Goal: Task Accomplishment & Management: Manage account settings

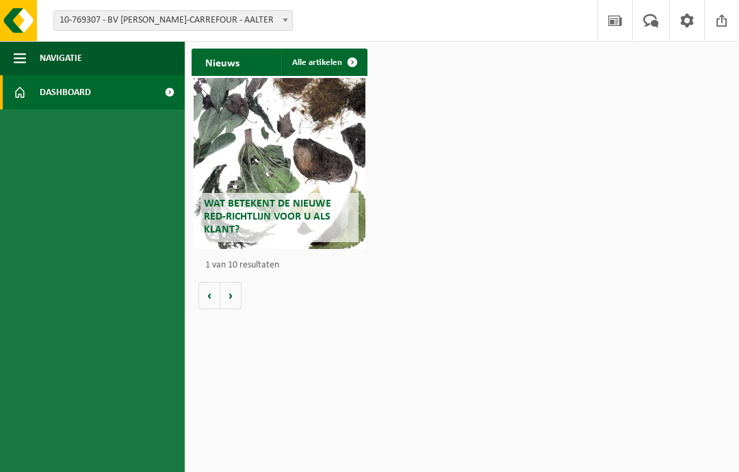
click at [45, 86] on span "Dashboard" at bounding box center [65, 92] width 51 height 34
click at [287, 23] on span at bounding box center [286, 20] width 14 height 18
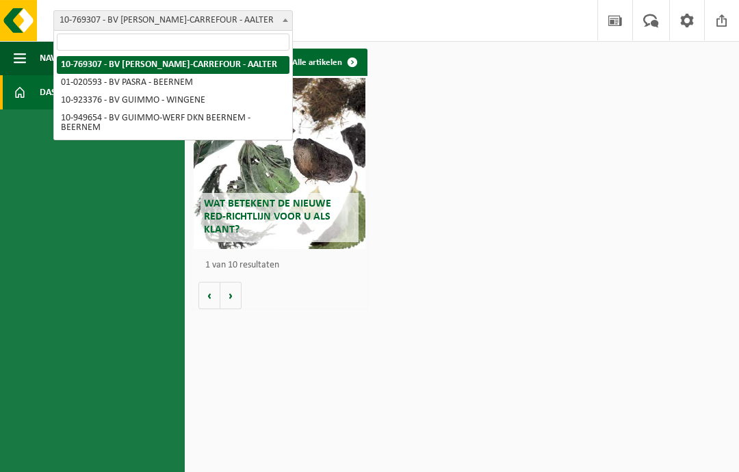
select select "130957"
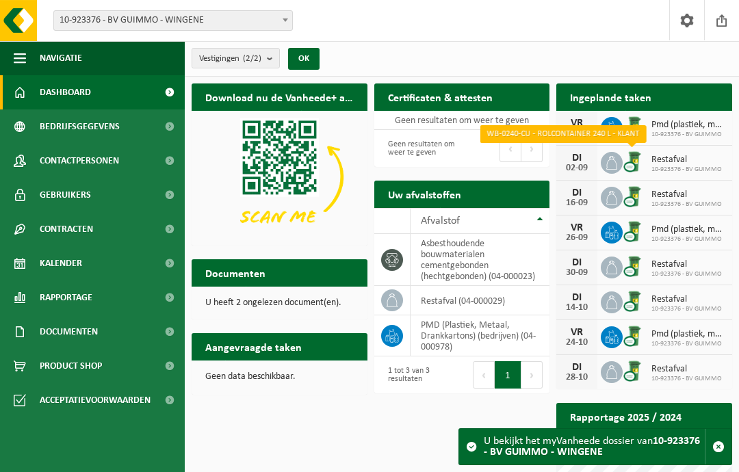
click at [631, 162] on img at bounding box center [634, 161] width 23 height 23
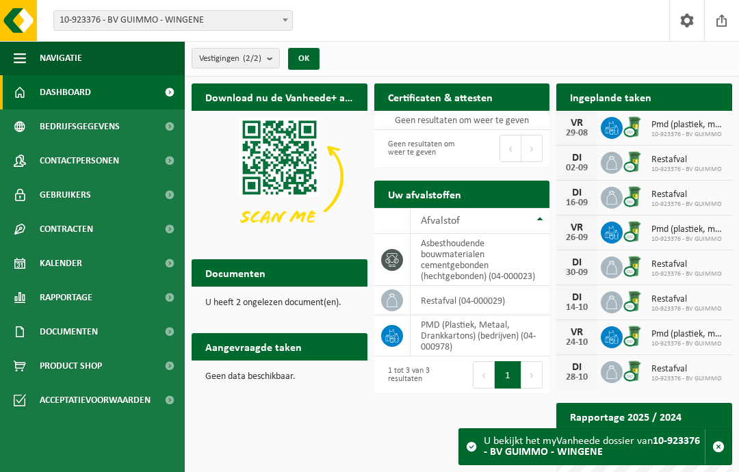
click at [699, 160] on span "Restafval" at bounding box center [687, 160] width 71 height 11
click at [94, 258] on link "Kalender" at bounding box center [92, 263] width 185 height 34
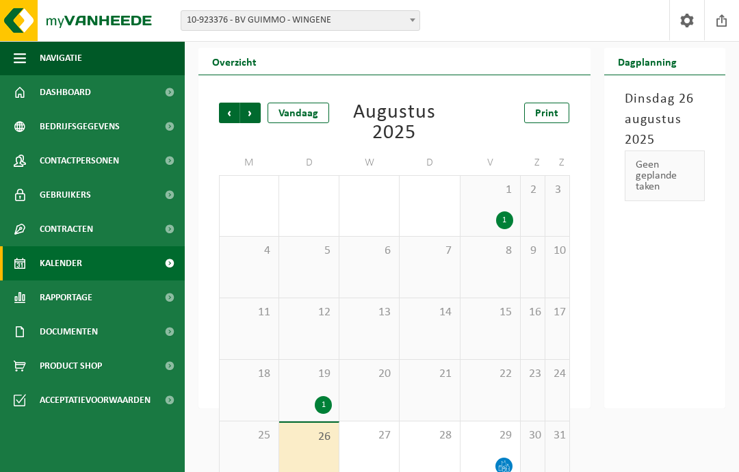
scroll to position [81, 0]
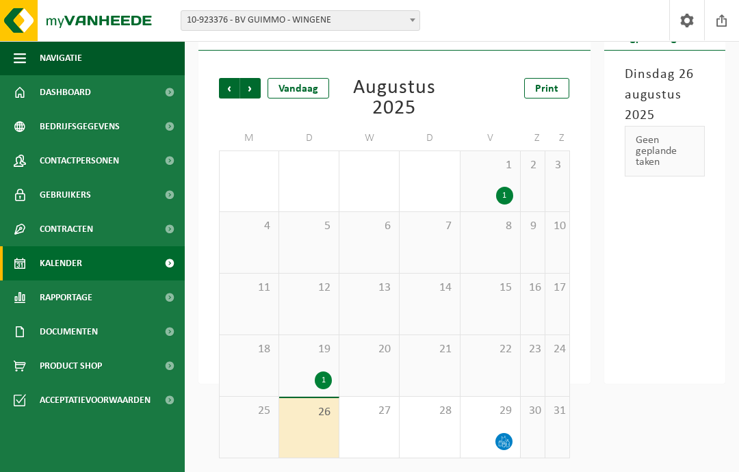
click at [153, 136] on link "Bedrijfsgegevens" at bounding box center [92, 127] width 185 height 34
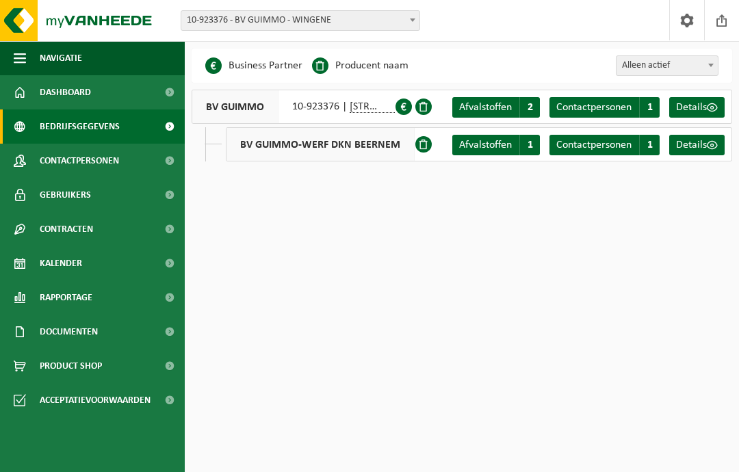
click at [80, 91] on span "Dashboard" at bounding box center [65, 92] width 51 height 34
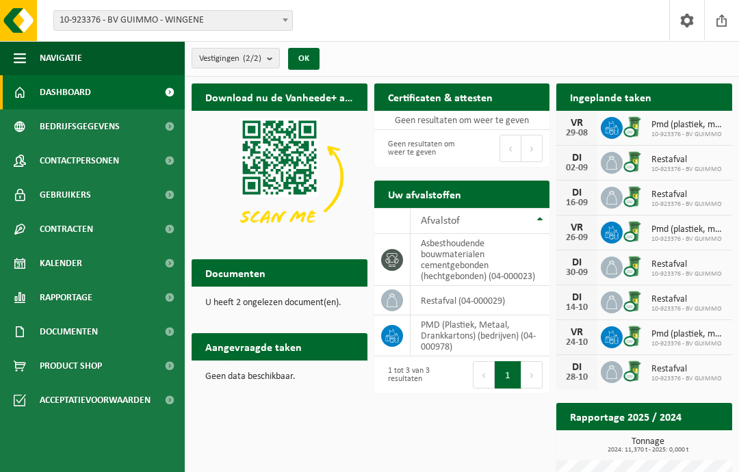
click at [698, 168] on span "10-923376 - BV GUIMMO" at bounding box center [687, 170] width 71 height 8
click at [633, 166] on img at bounding box center [634, 161] width 23 height 23
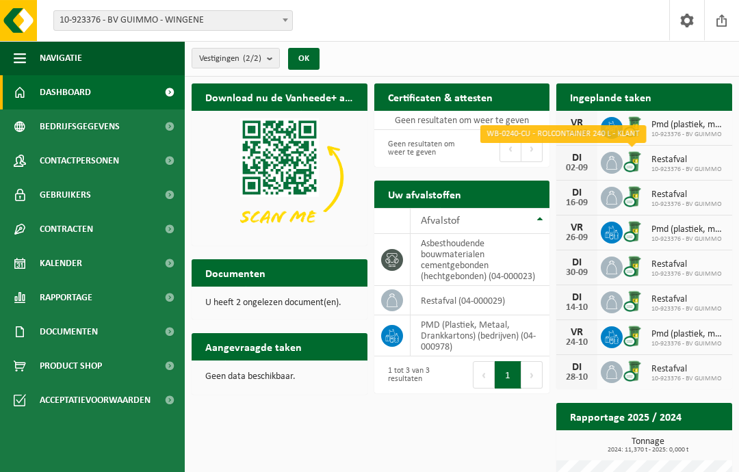
click at [586, 164] on div "02-09" at bounding box center [576, 169] width 27 height 10
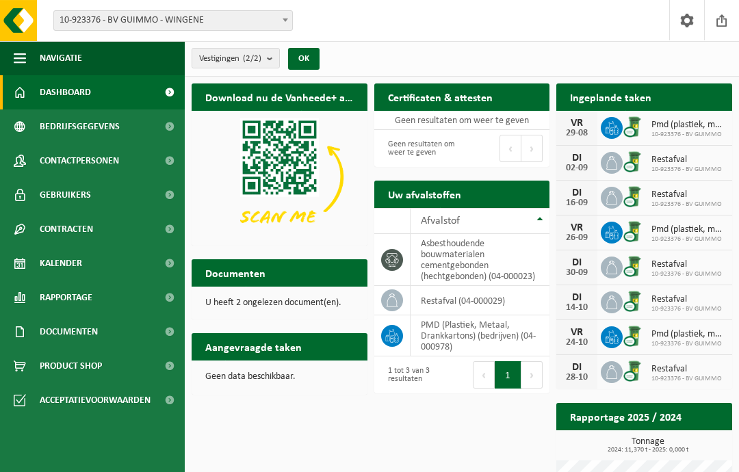
click at [581, 166] on div "02-09" at bounding box center [576, 169] width 27 height 10
click at [681, 162] on span "Restafval" at bounding box center [687, 160] width 71 height 11
click at [689, 160] on span "Restafval" at bounding box center [687, 160] width 71 height 11
click at [635, 101] on h2 "Ingeplande taken" at bounding box center [611, 97] width 109 height 27
click at [661, 88] on h2 "Ingeplande taken" at bounding box center [611, 97] width 109 height 27
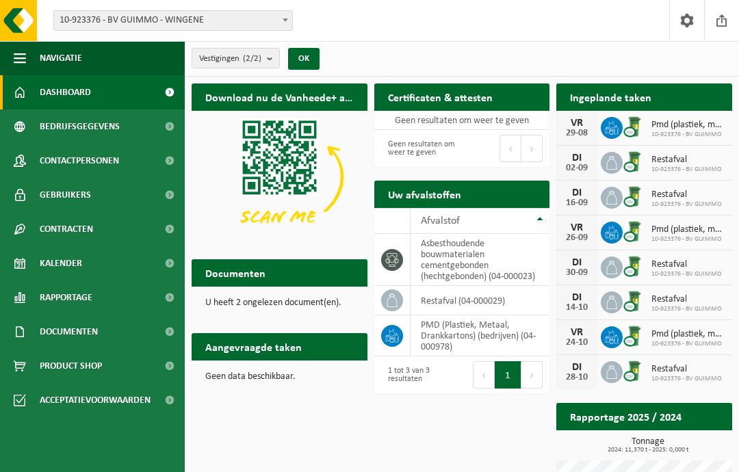
click at [290, 271] on div "Documenten Bekijk uw documenten" at bounding box center [280, 272] width 176 height 27
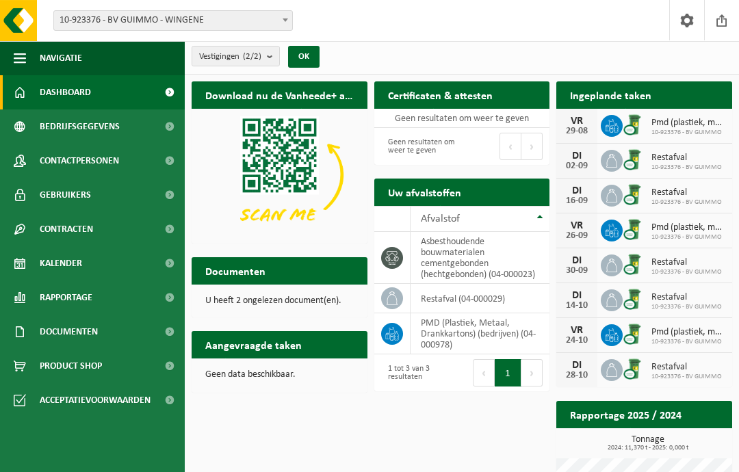
scroll to position [20, 0]
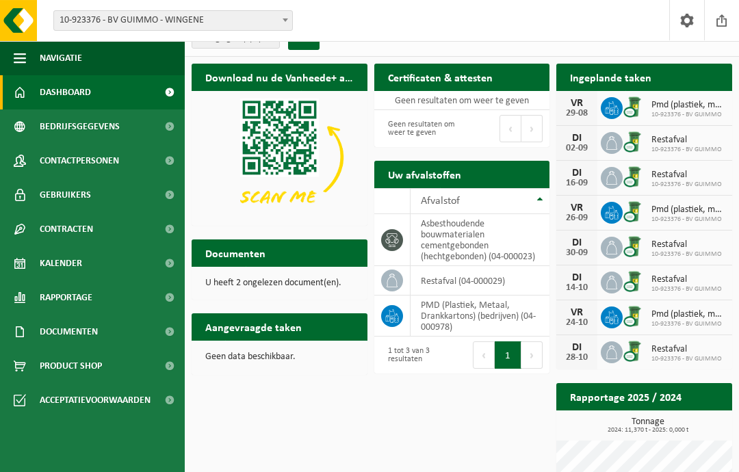
click at [672, 140] on span "Restafval" at bounding box center [687, 140] width 71 height 11
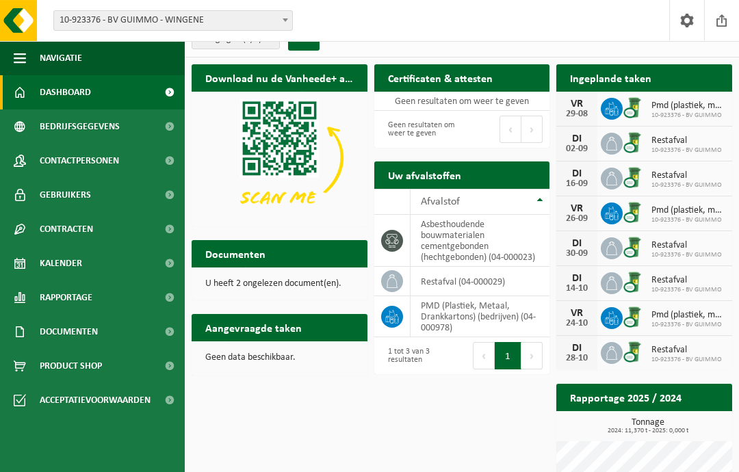
click at [583, 147] on div "02-09" at bounding box center [576, 149] width 27 height 10
click at [601, 145] on span at bounding box center [612, 144] width 22 height 22
click at [676, 148] on span "10-923376 - BV GUIMMO" at bounding box center [687, 151] width 71 height 8
click at [688, 143] on span "Restafval" at bounding box center [687, 141] width 71 height 11
click at [680, 147] on span "10-923376 - BV GUIMMO" at bounding box center [687, 151] width 71 height 8
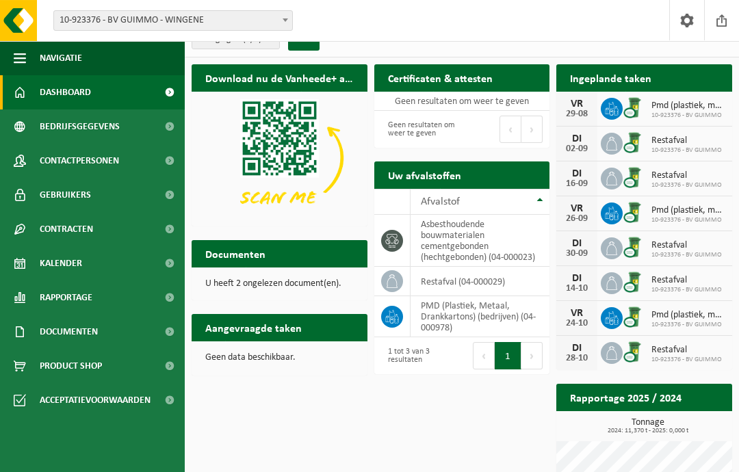
click at [676, 147] on span "10-923376 - BV GUIMMO" at bounding box center [687, 151] width 71 height 8
click at [138, 340] on link "Documenten" at bounding box center [92, 332] width 185 height 34
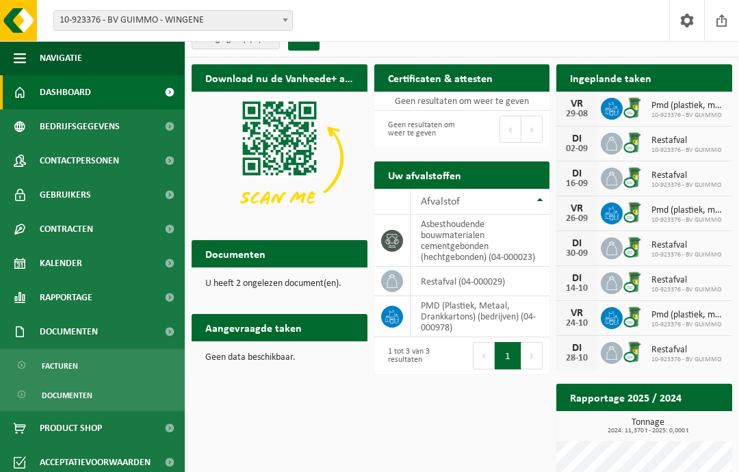
click at [125, 396] on link "Documenten" at bounding box center [92, 395] width 178 height 26
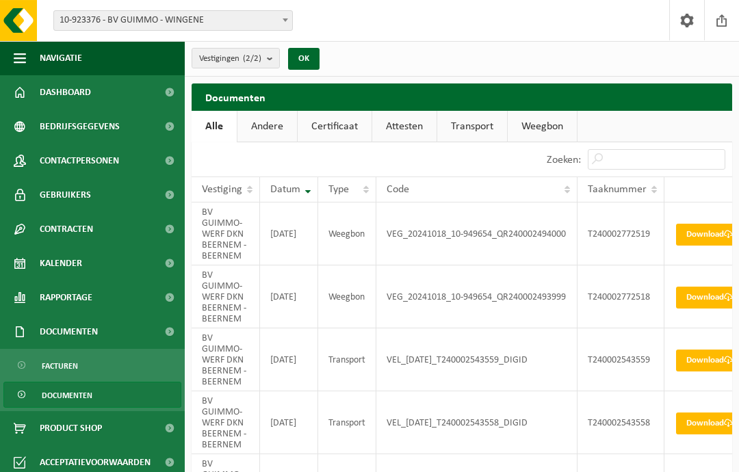
click at [131, 258] on link "Kalender" at bounding box center [92, 263] width 185 height 34
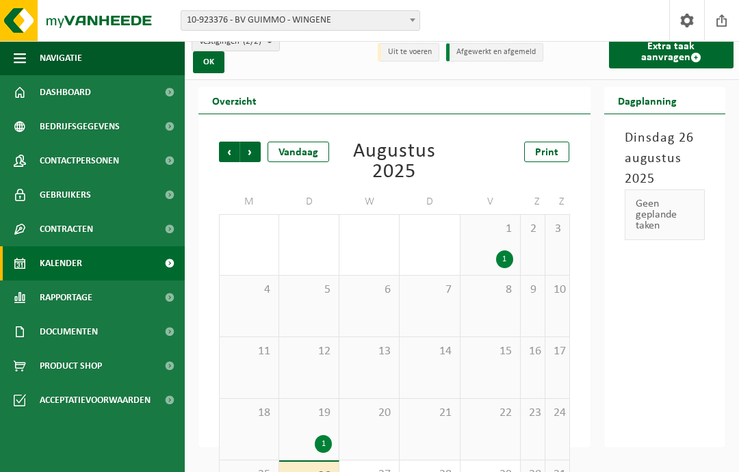
scroll to position [81, 0]
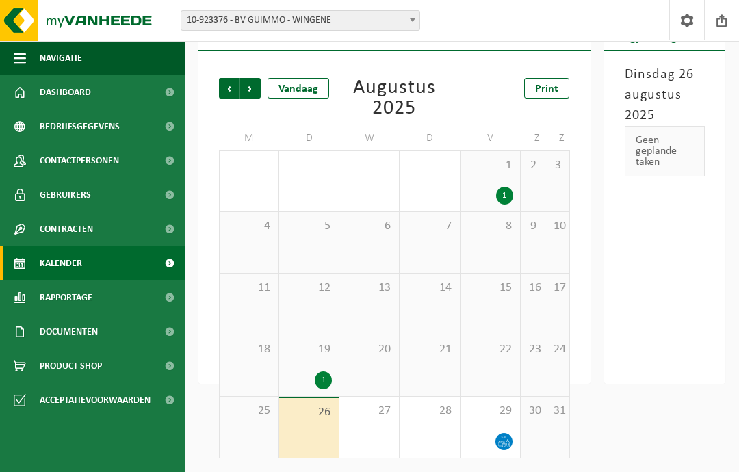
click at [253, 85] on span "Volgende" at bounding box center [250, 88] width 21 height 21
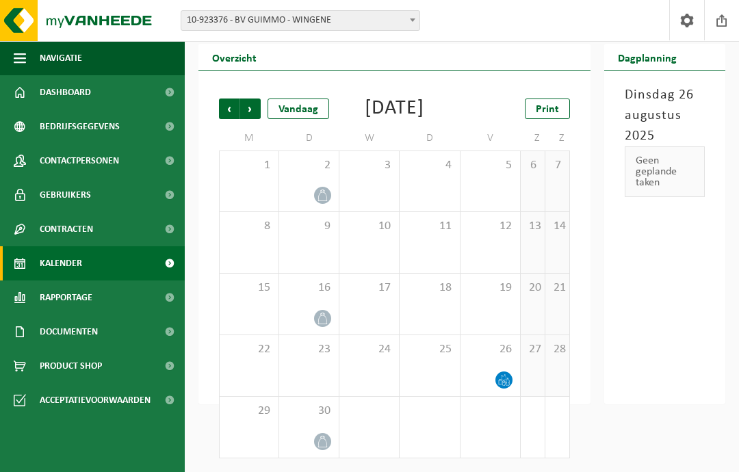
click at [315, 188] on div at bounding box center [309, 195] width 46 height 18
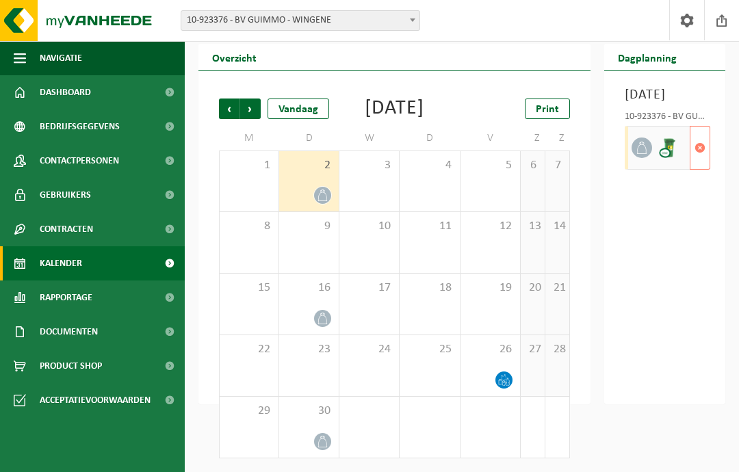
click at [702, 162] on span "button" at bounding box center [700, 147] width 11 height 27
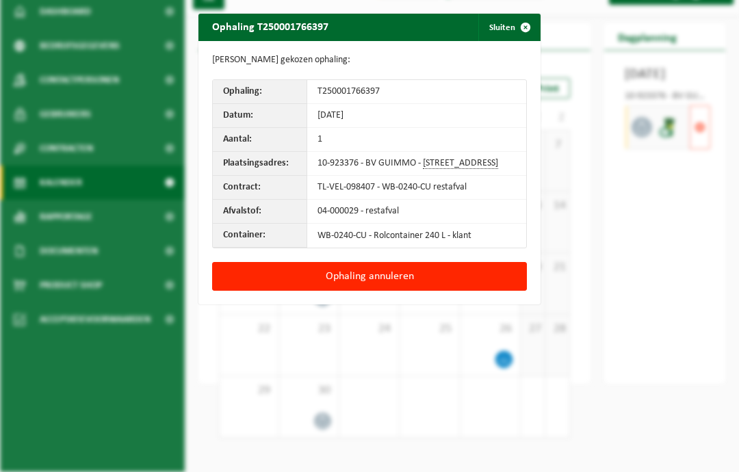
click at [420, 281] on button "Ophaling annuleren" at bounding box center [369, 276] width 315 height 29
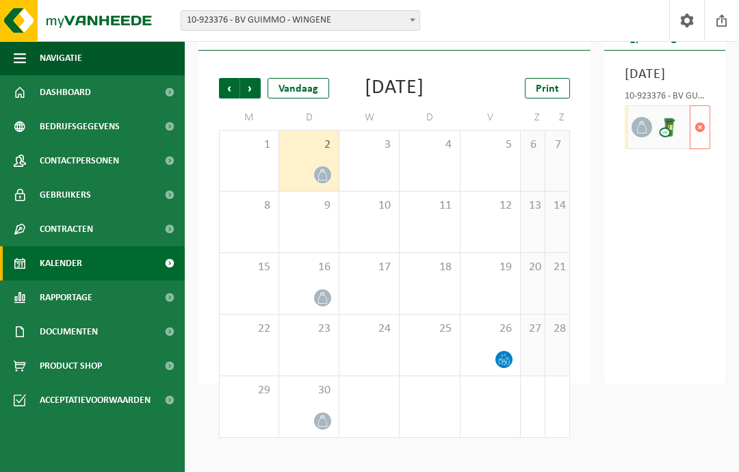
click at [702, 141] on span "button" at bounding box center [700, 127] width 11 height 27
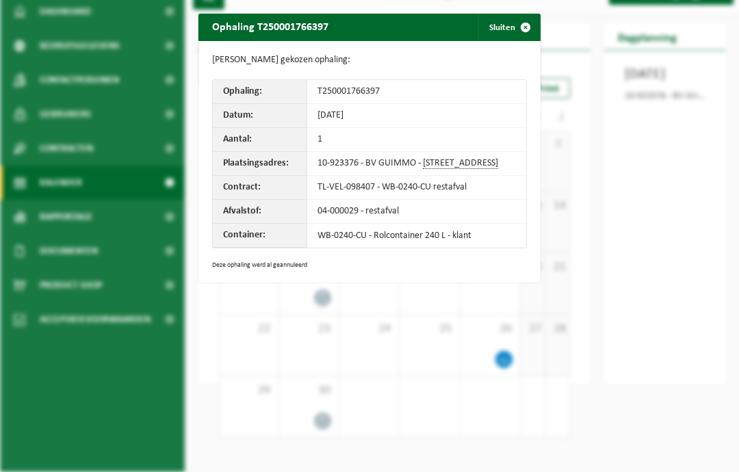
click at [505, 30] on button "Sluiten" at bounding box center [509, 27] width 61 height 27
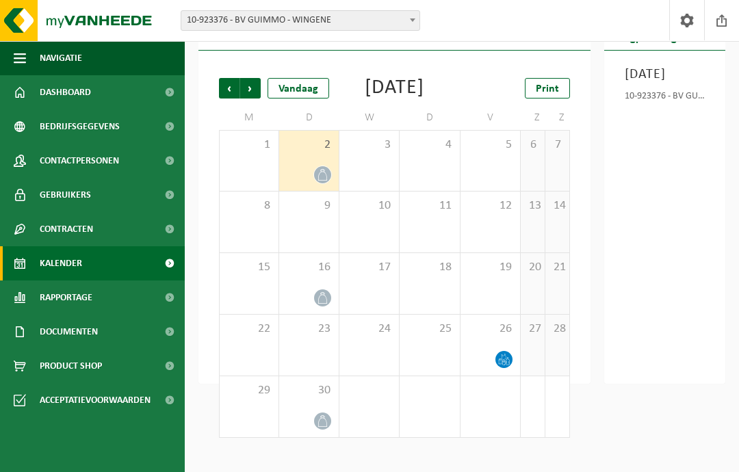
click at [226, 86] on span "Vorige" at bounding box center [229, 88] width 21 height 21
